Goal: Use online tool/utility

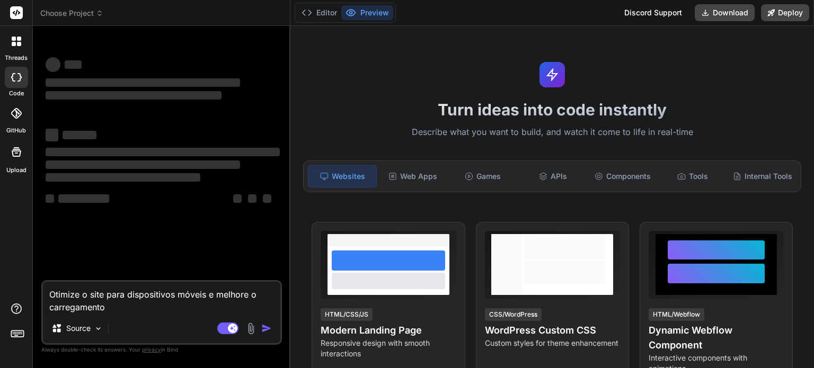
click at [96, 12] on icon at bounding box center [99, 13] width 7 height 7
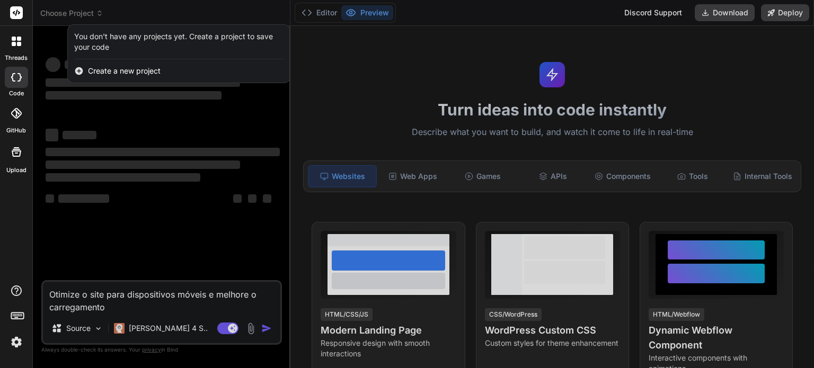
click at [440, 11] on div at bounding box center [407, 184] width 814 height 368
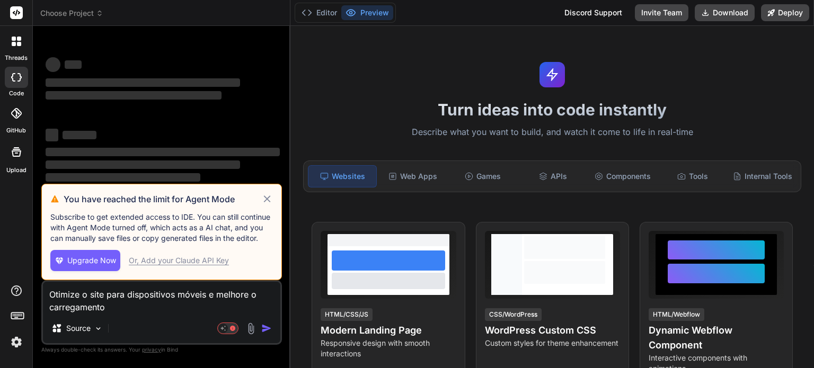
click at [267, 198] on icon at bounding box center [267, 199] width 12 height 13
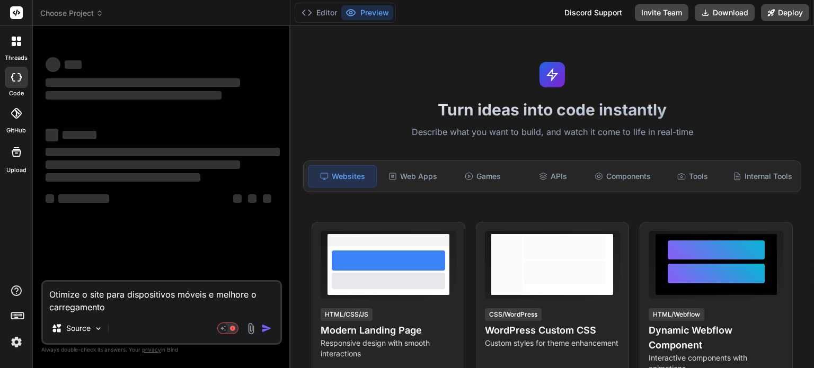
click at [97, 11] on icon at bounding box center [99, 13] width 7 height 7
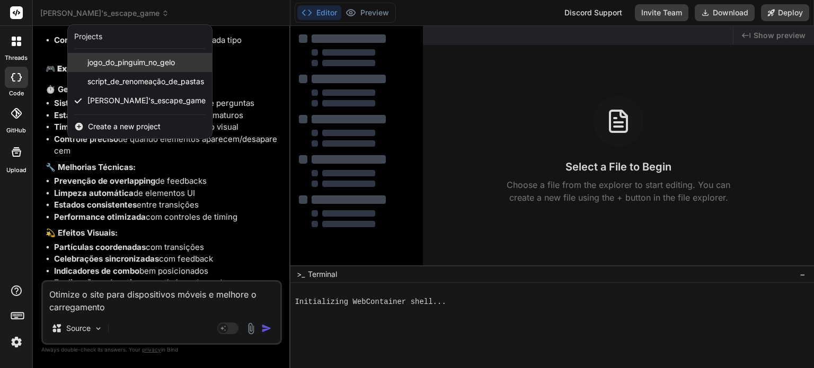
scroll to position [3174, 0]
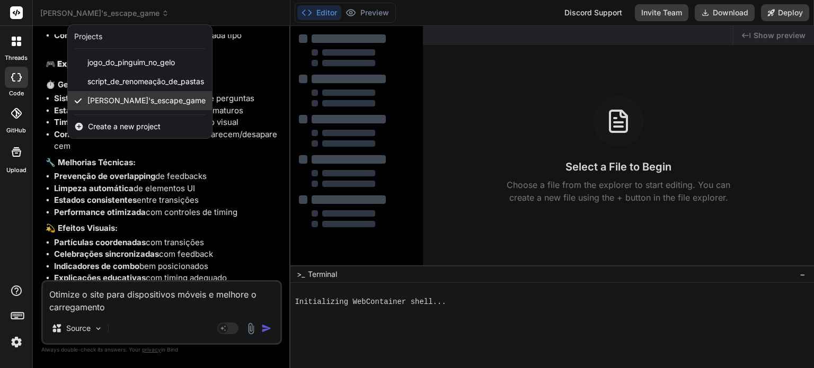
click at [121, 103] on span "[PERSON_NAME]'s_escape_game" at bounding box center [146, 100] width 118 height 11
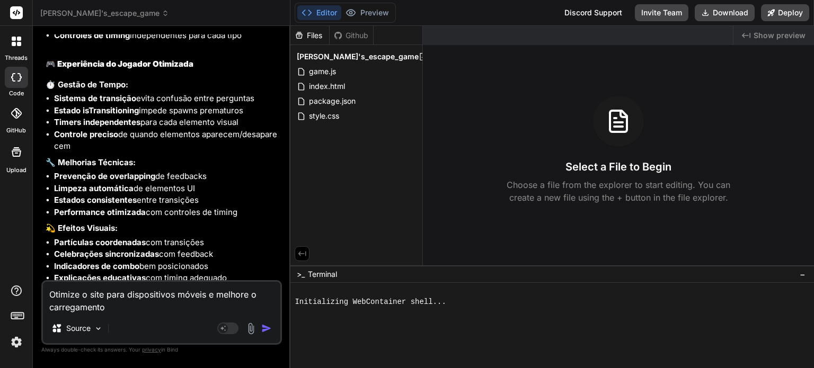
type textarea "x"
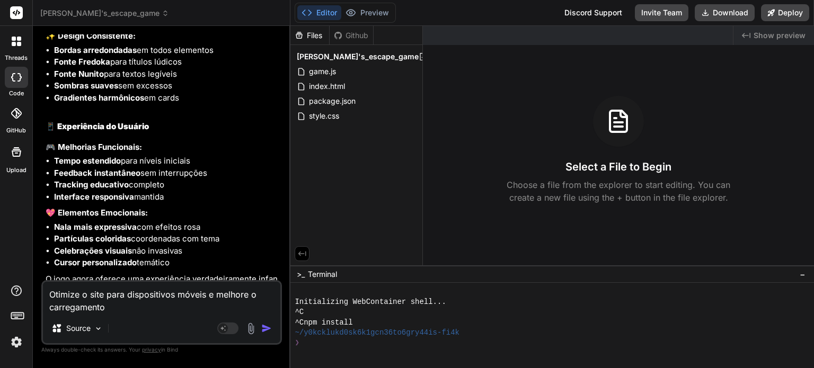
scroll to position [4388, 0]
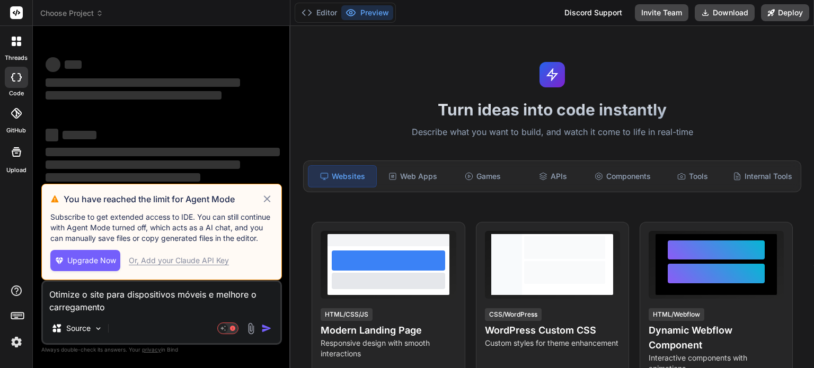
drag, startPoint x: 112, startPoint y: 309, endPoint x: 36, endPoint y: 293, distance: 77.9
click at [36, 293] on div "Bind AI Web Search Created with Pixso. Code Generator ‌ ‌ ‌ ‌ ‌ ‌ ‌ ‌ ‌ ‌ ‌ ‌ ‌…" at bounding box center [161, 197] width 257 height 342
click at [47, 352] on div "Bind AI Web Search Created with Pixso. Code Generator ‌ ‌ ‌ ‌ ‌ ‌ ‌ ‌ ‌ ‌ ‌ ‌ ‌…" at bounding box center [161, 197] width 257 height 342
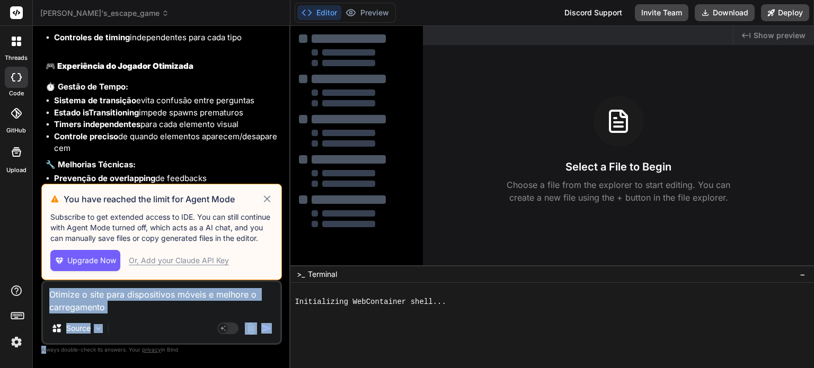
scroll to position [3174, 0]
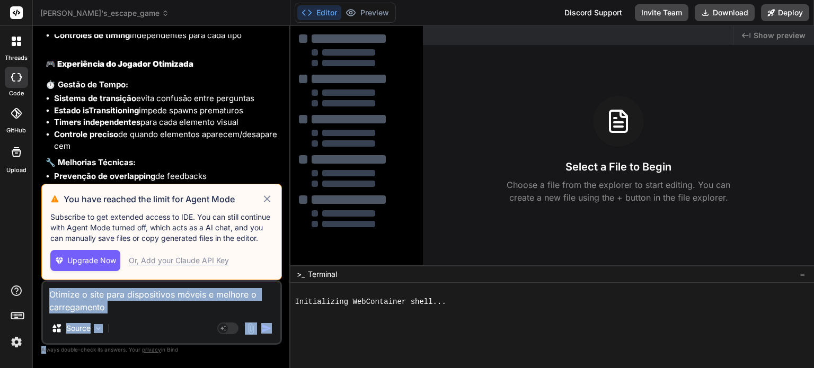
click at [266, 200] on icon at bounding box center [266, 198] width 7 height 7
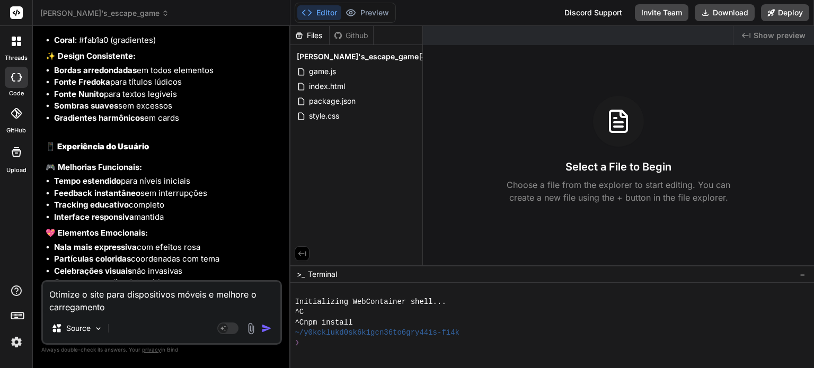
scroll to position [4388, 0]
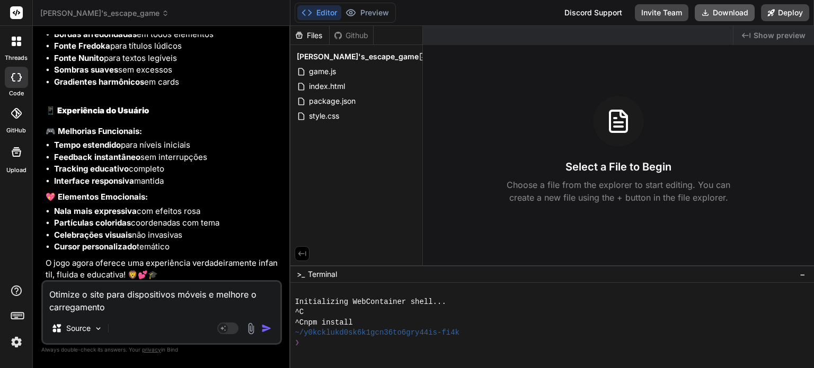
click at [729, 12] on button "Download" at bounding box center [724, 12] width 60 height 17
type textarea "x"
